Goal: Information Seeking & Learning: Learn about a topic

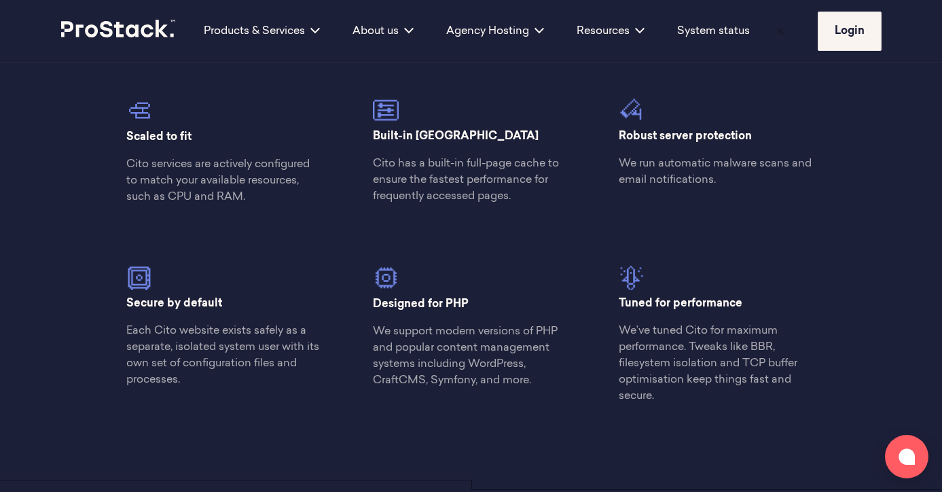
scroll to position [1402, 0]
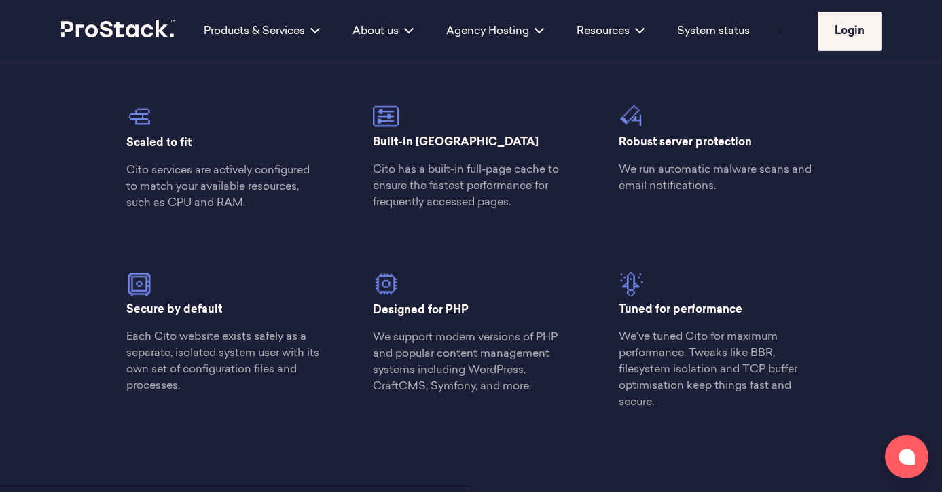
click at [161, 230] on div "Secure by default Each Cito website exists safely as a separate, isolated syste…" at bounding box center [225, 313] width 246 height 183
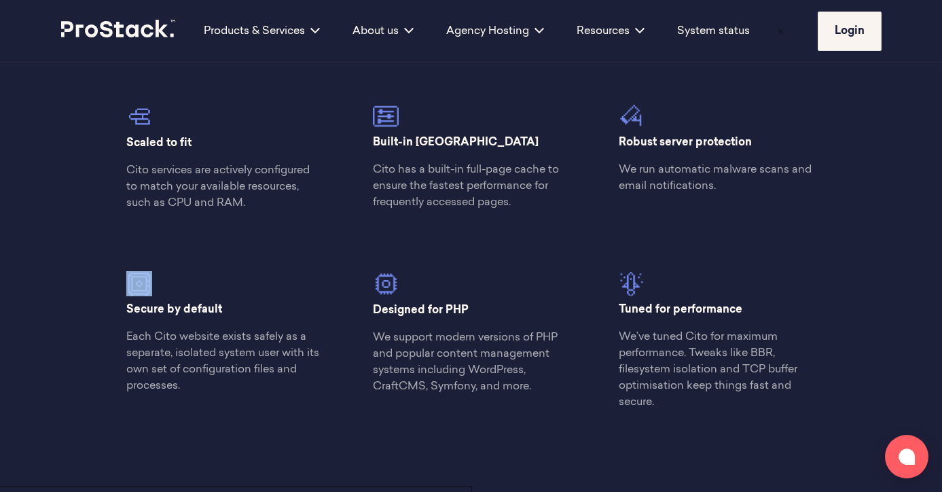
click at [94, 267] on div "Modern server hosting The Cito stack consists of a set of services designed to …" at bounding box center [471, 102] width 929 height 767
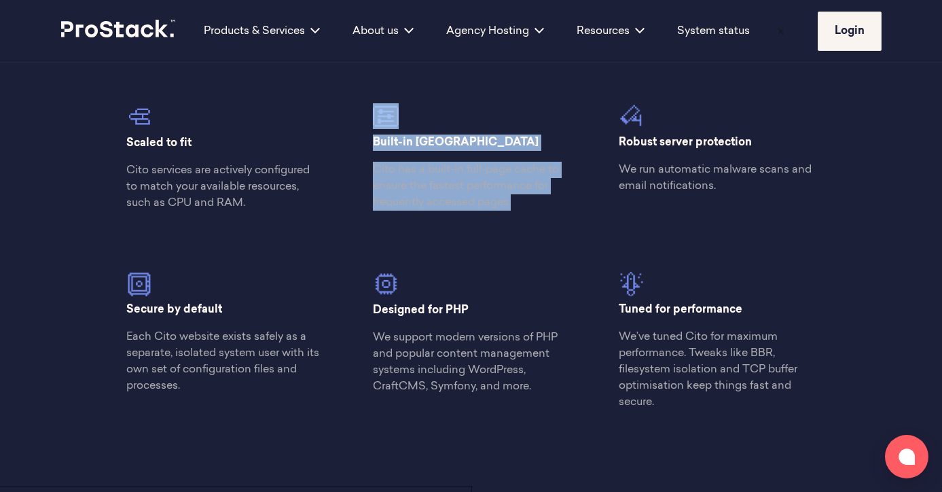
drag, startPoint x: 98, startPoint y: 219, endPoint x: 494, endPoint y: 219, distance: 395.9
click at [494, 219] on div "Modern server hosting The Cito stack consists of a set of services designed to …" at bounding box center [471, 102] width 929 height 767
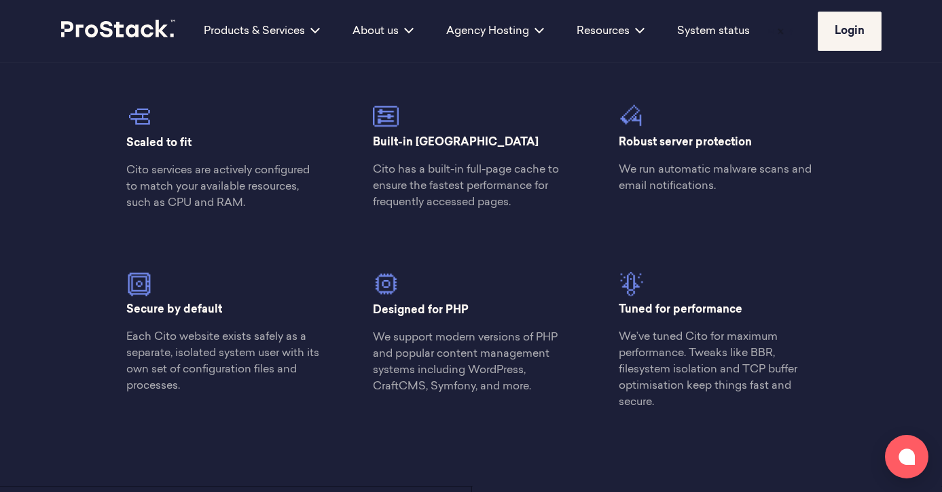
click at [511, 244] on div "Designed for PHP We support modern versions of PHP and popular content manageme…" at bounding box center [471, 313] width 246 height 183
click at [640, 369] on p "We’ve tuned Cito for maximum performance. Tweaks like BBR, filesystem isolation…" at bounding box center [717, 369] width 197 height 81
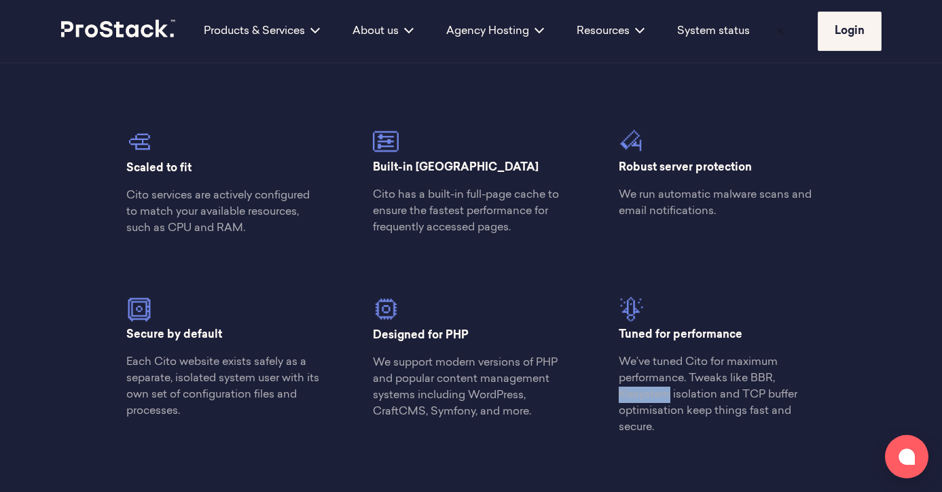
scroll to position [1377, 0]
click at [518, 208] on p "Cito has a built-in full-page cache to ensure the fastest performance for frequ…" at bounding box center [471, 210] width 197 height 49
click at [518, 209] on p "Cito has a built-in full-page cache to ensure the fastest performance for frequ…" at bounding box center [471, 210] width 197 height 49
click at [518, 211] on p "Cito has a built-in full-page cache to ensure the fastest performance for frequ…" at bounding box center [471, 210] width 197 height 49
drag, startPoint x: 545, startPoint y: 223, endPoint x: 354, endPoint y: 170, distance: 198.0
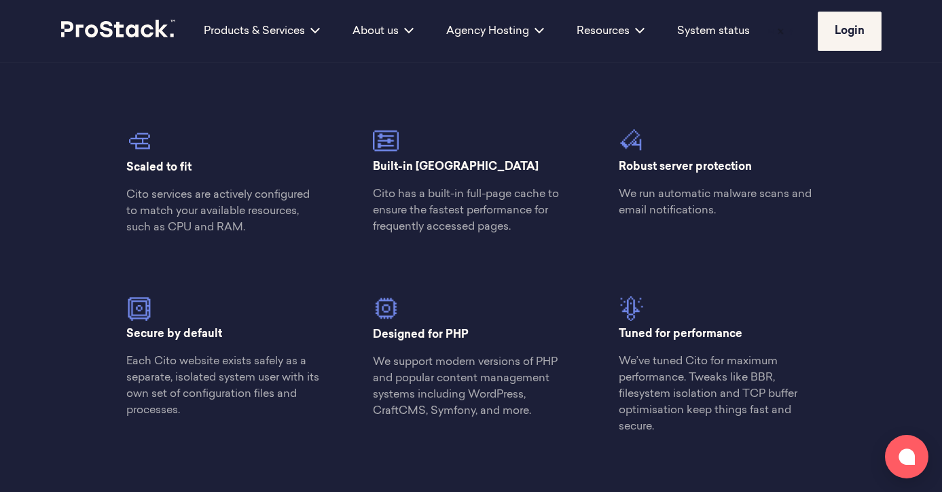
click at [354, 172] on div "Built-in caching Cito has a built-in full-page cache to ensure the fastest perf…" at bounding box center [471, 162] width 246 height 167
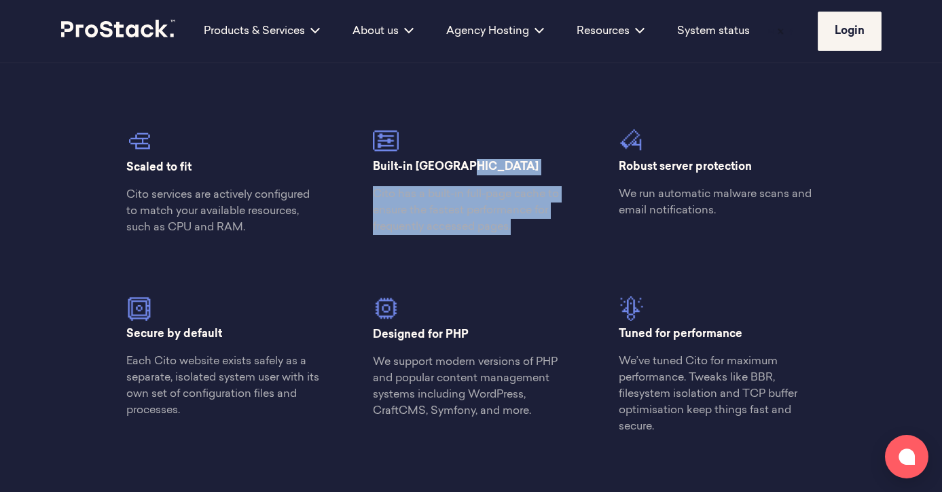
click at [410, 236] on div "Built-in caching Cito has a built-in full-page cache to ensure the fastest perf…" at bounding box center [471, 162] width 246 height 167
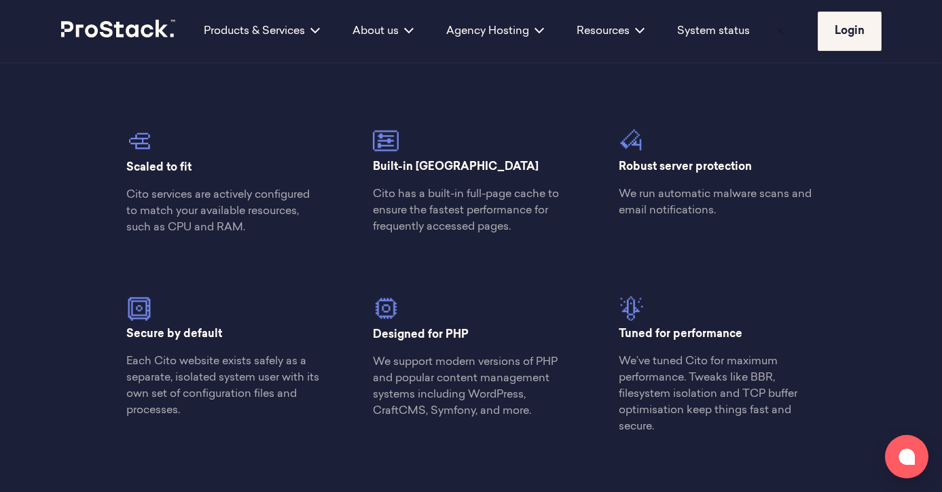
click at [492, 232] on p "Cito has a built-in full-page cache to ensure the fastest performance for frequ…" at bounding box center [471, 210] width 197 height 49
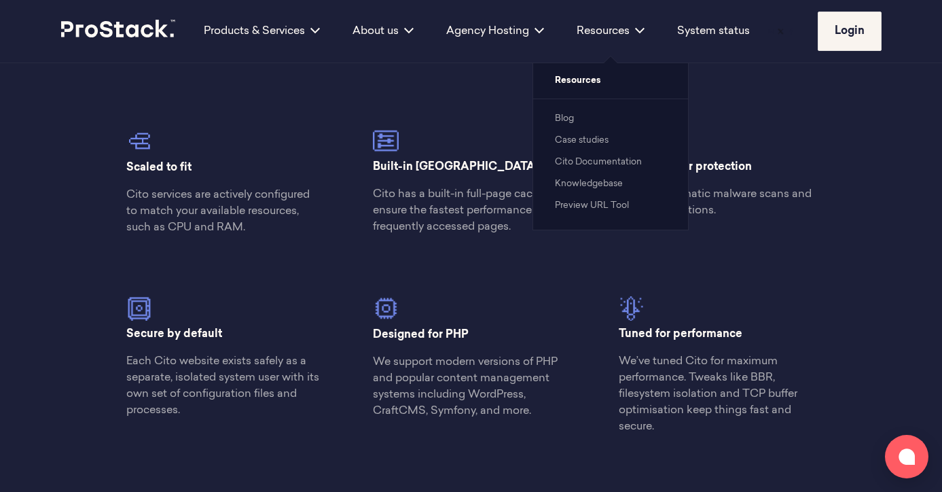
click at [573, 124] on li "Blog" at bounding box center [610, 118] width 111 height 16
click at [566, 115] on link "Blog" at bounding box center [564, 118] width 19 height 9
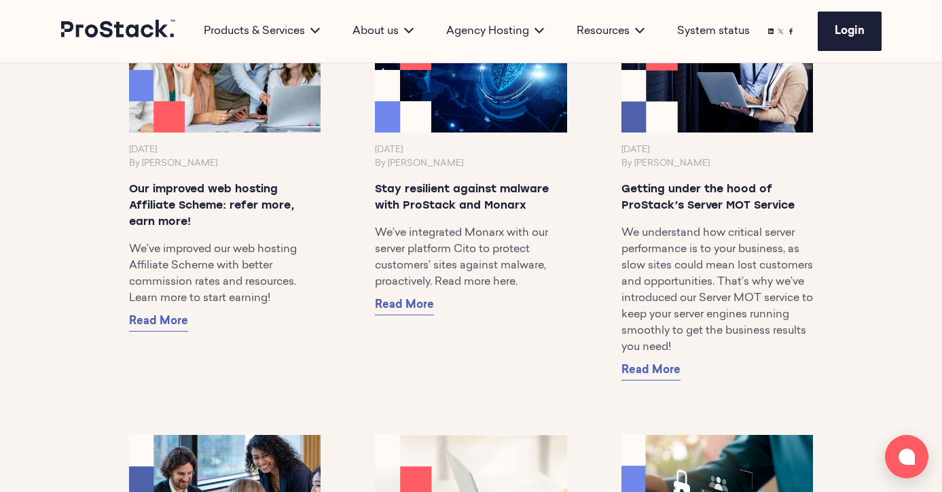
scroll to position [912, 0]
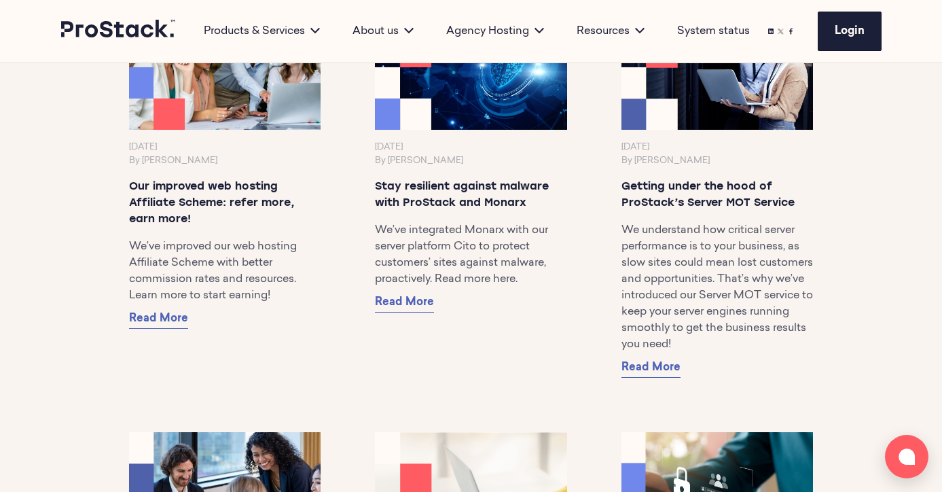
click at [489, 211] on p "Stay resilient against malware with ProStack and Monarx" at bounding box center [471, 195] width 192 height 33
click at [393, 308] on span "Read More" at bounding box center [404, 302] width 59 height 11
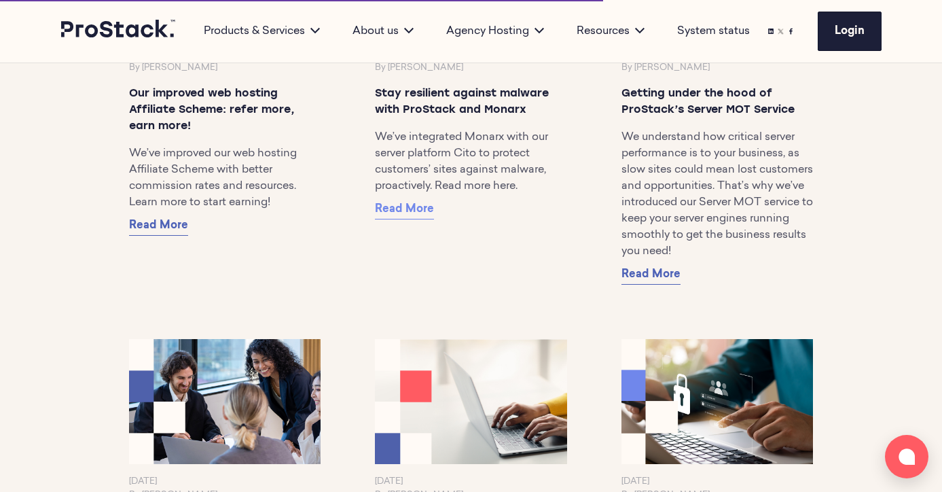
scroll to position [1006, 0]
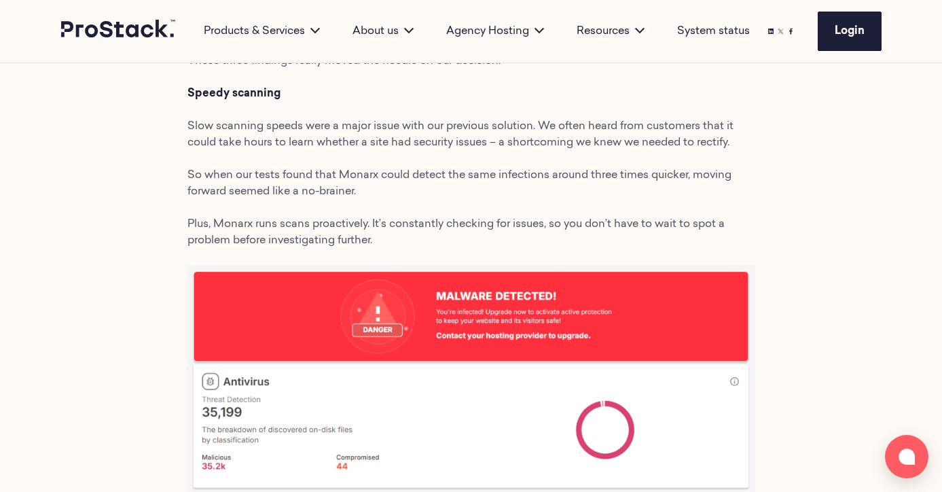
scroll to position [900, 0]
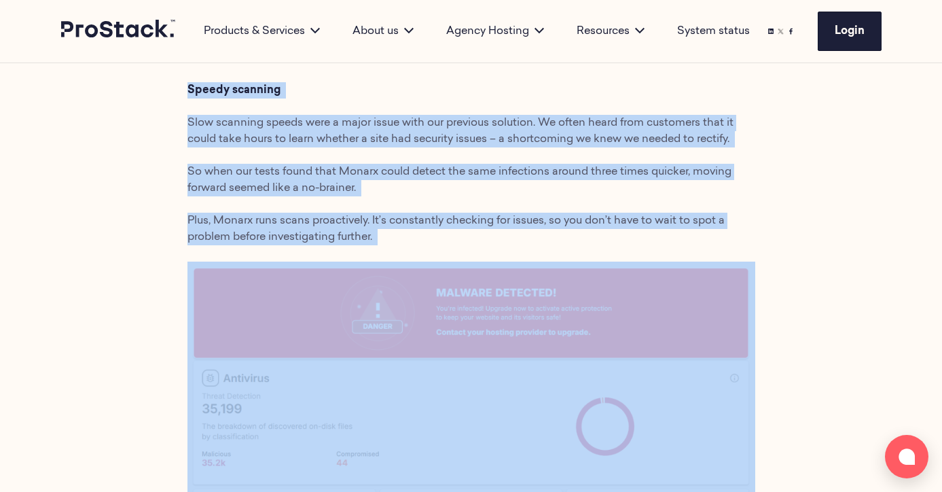
drag, startPoint x: 379, startPoint y: 252, endPoint x: 376, endPoint y: 82, distance: 169.8
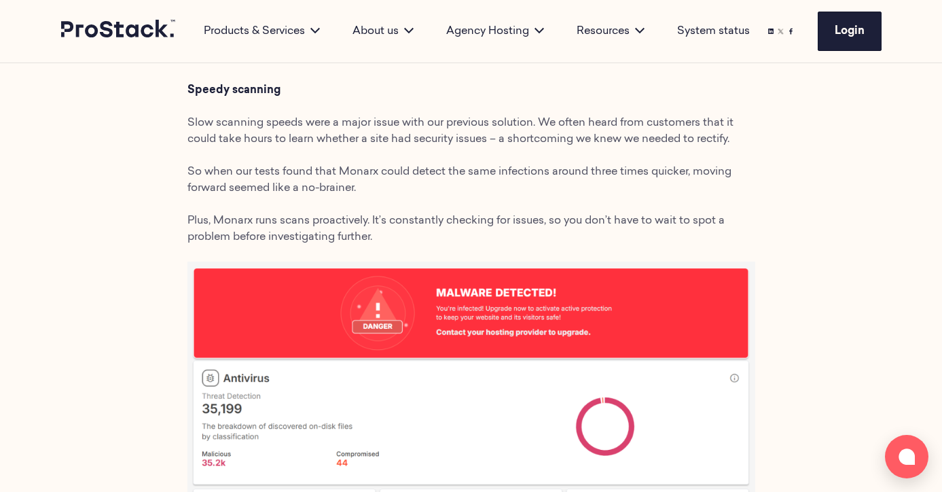
drag, startPoint x: 397, startPoint y: 223, endPoint x: 361, endPoint y: 182, distance: 54.4
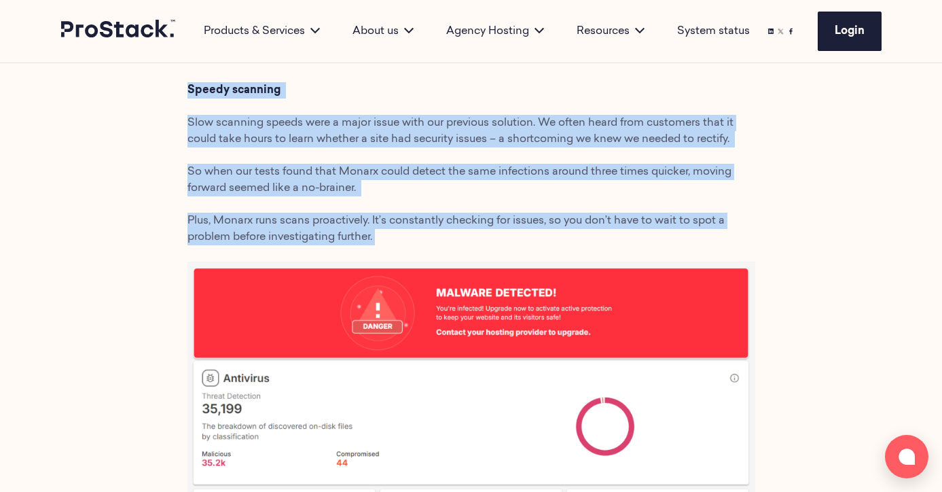
drag, startPoint x: 387, startPoint y: 235, endPoint x: 126, endPoint y: 88, distance: 299.2
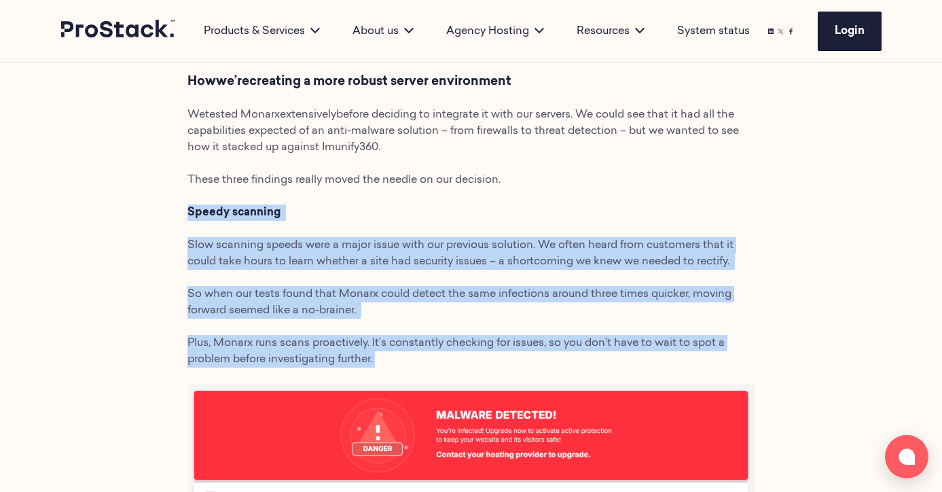
scroll to position [780, 0]
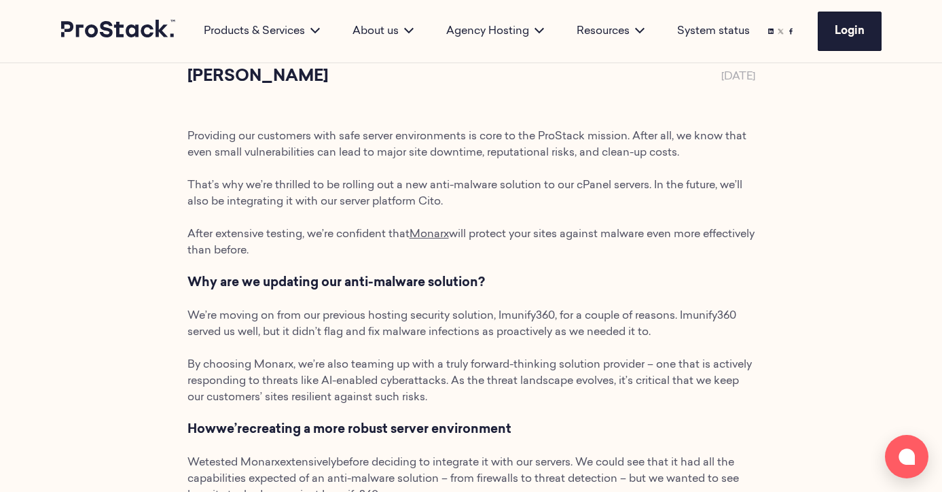
scroll to position [315, 0]
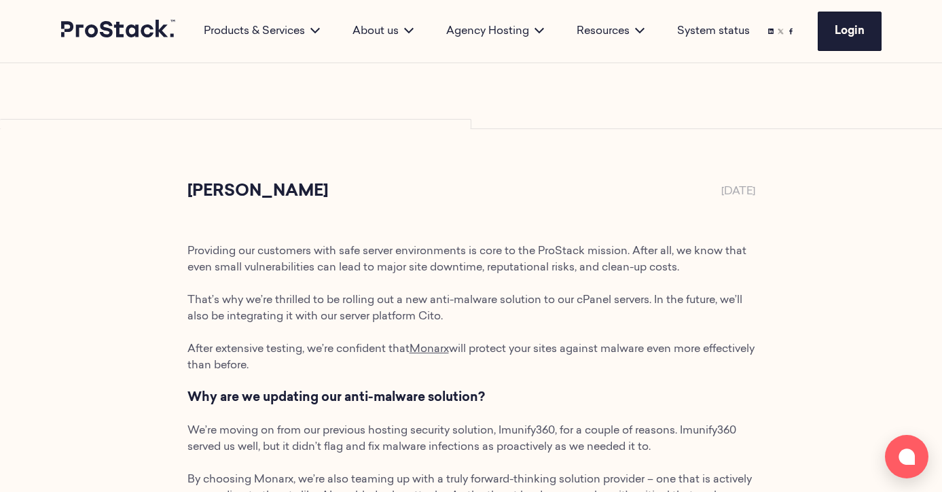
drag, startPoint x: 376, startPoint y: 370, endPoint x: 331, endPoint y: 258, distance: 120.7
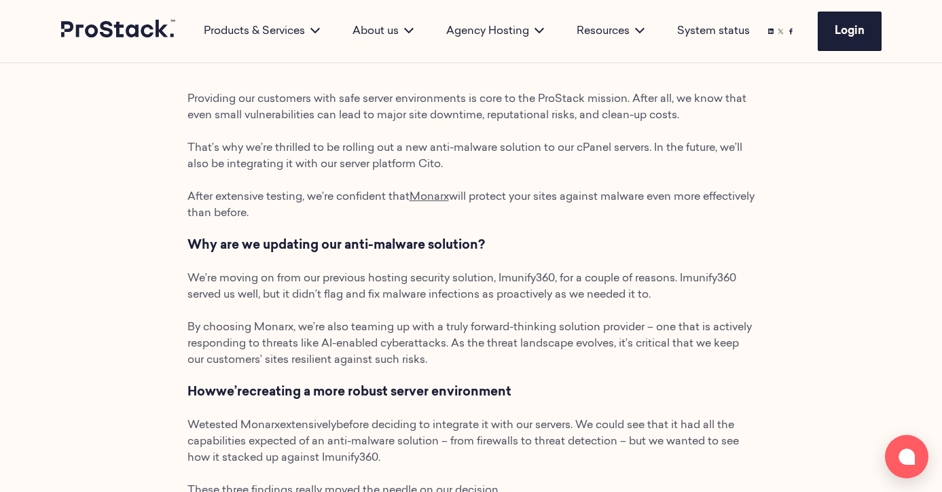
click at [358, 336] on p "By choosing Monarx, we’re also teaming up with a truly forward-thinking solutio…" at bounding box center [471, 343] width 568 height 49
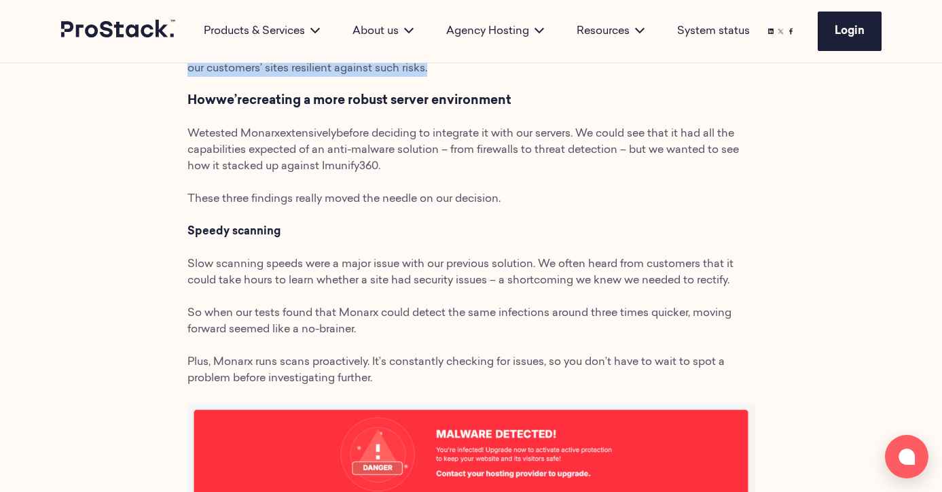
scroll to position [759, 0]
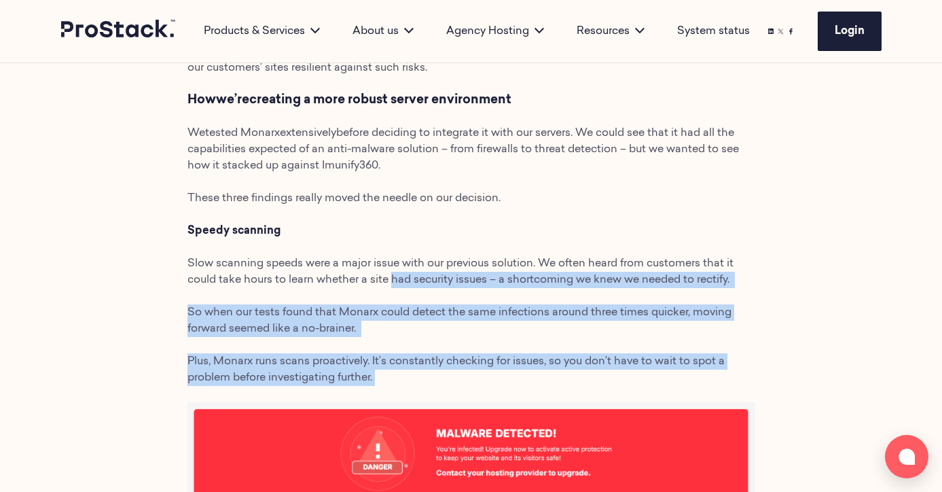
drag, startPoint x: 461, startPoint y: 382, endPoint x: 383, endPoint y: 272, distance: 134.9
click at [405, 363] on span "Plus, Monarx runs scans proactively. It’s constantly checking for issues, so yo…" at bounding box center [455, 369] width 537 height 27
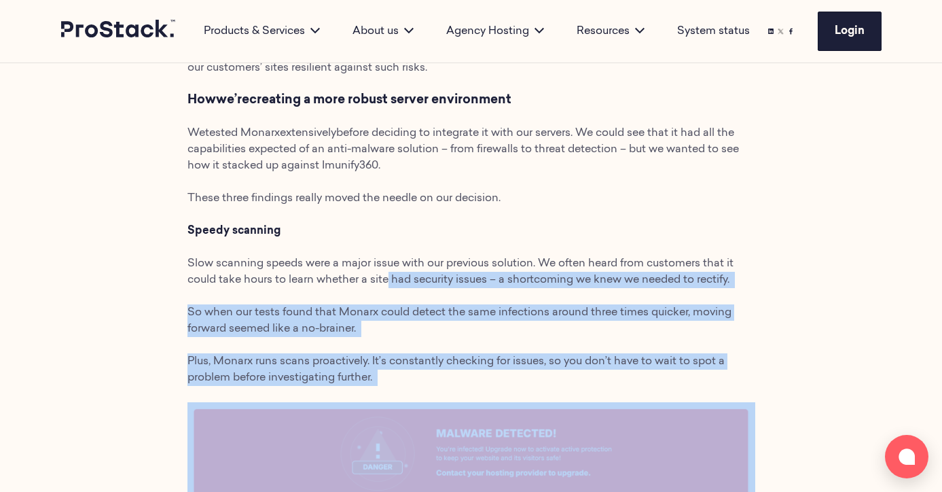
drag, startPoint x: 426, startPoint y: 399, endPoint x: 375, endPoint y: 285, distance: 124.9
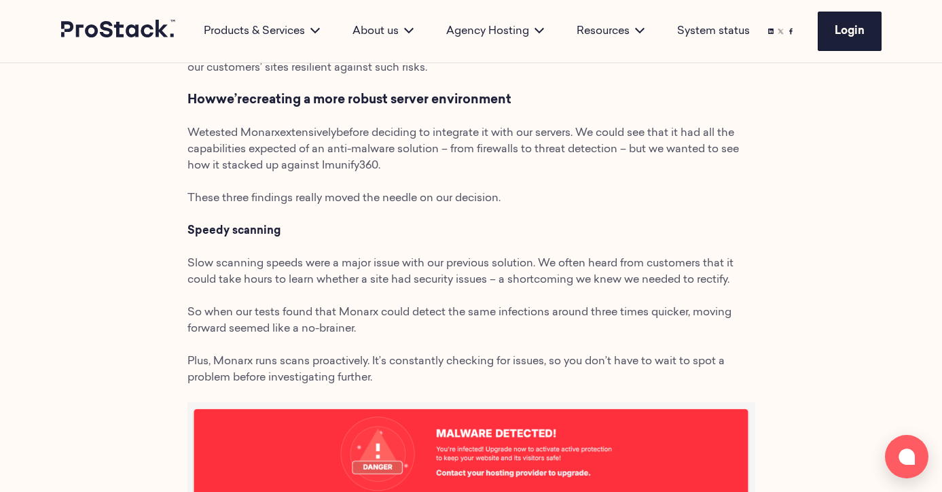
click at [364, 383] on p "Plus, Monarx runs scans proactively. It’s constantly checking for issues, so yo…" at bounding box center [471, 369] width 568 height 33
click at [259, 319] on p "So when our tests found that Monarx could detect the same infections around thr…" at bounding box center [471, 320] width 568 height 33
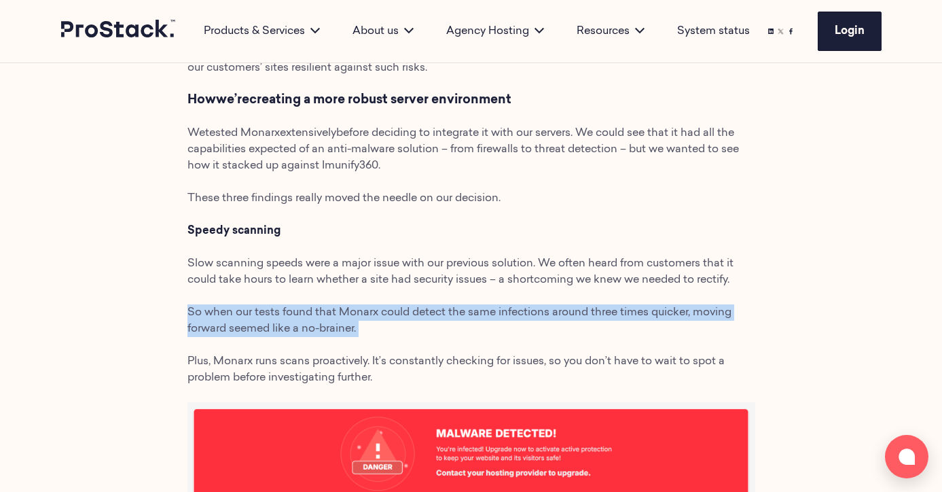
click at [259, 319] on p "So when our tests found that Monarx could detect the same infections around thr…" at bounding box center [471, 320] width 568 height 33
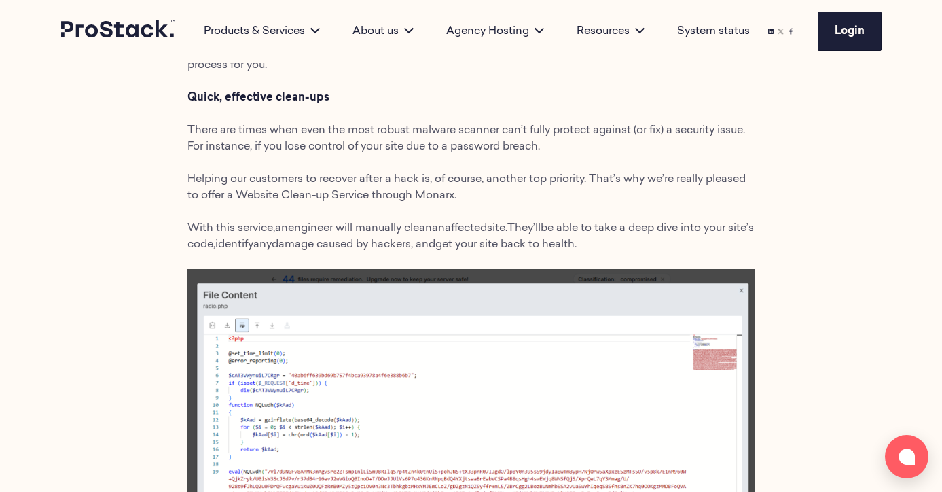
scroll to position [1918, 0]
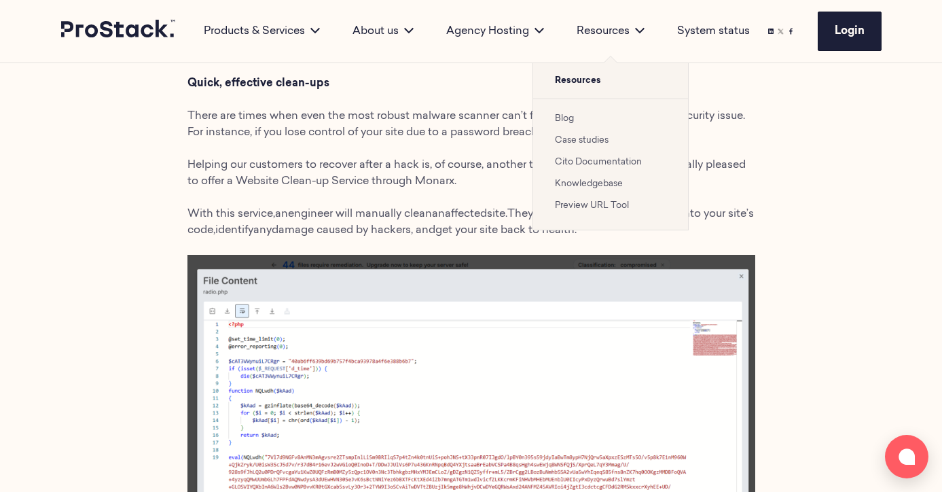
click at [581, 141] on link "Case studies" at bounding box center [582, 140] width 54 height 9
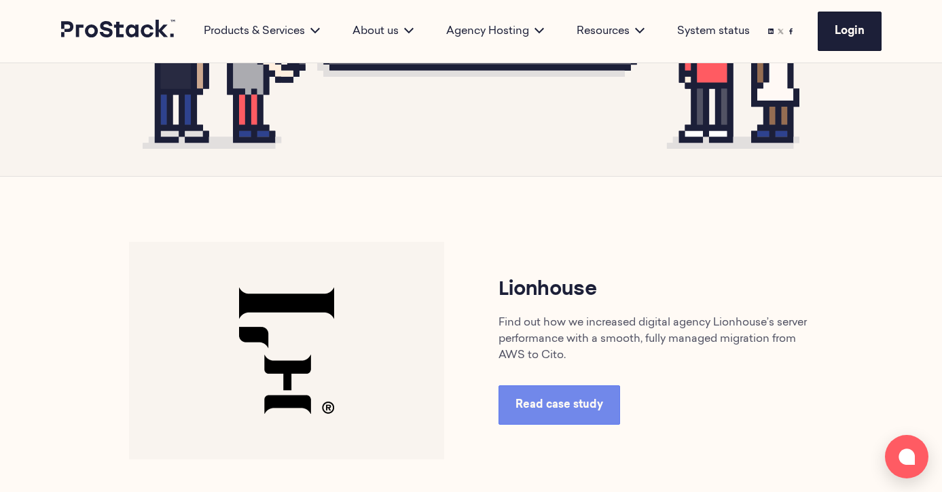
scroll to position [468, 0]
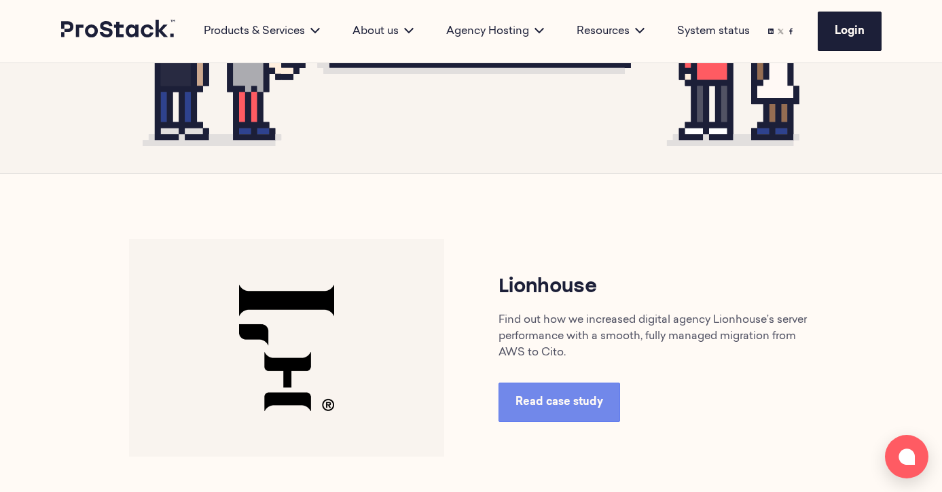
click at [270, 364] on img at bounding box center [286, 347] width 315 height 217
click at [568, 419] on link "Read case study" at bounding box center [559, 401] width 122 height 39
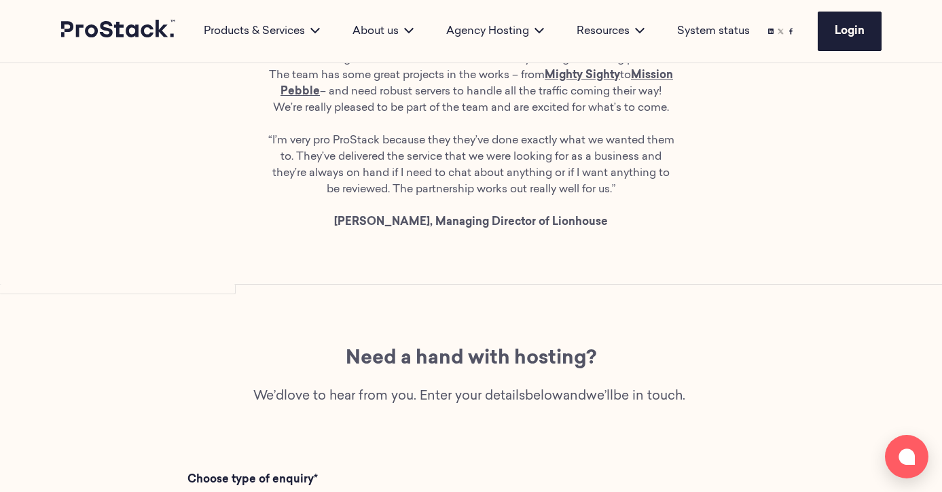
scroll to position [2557, 0]
